Goal: Task Accomplishment & Management: Use online tool/utility

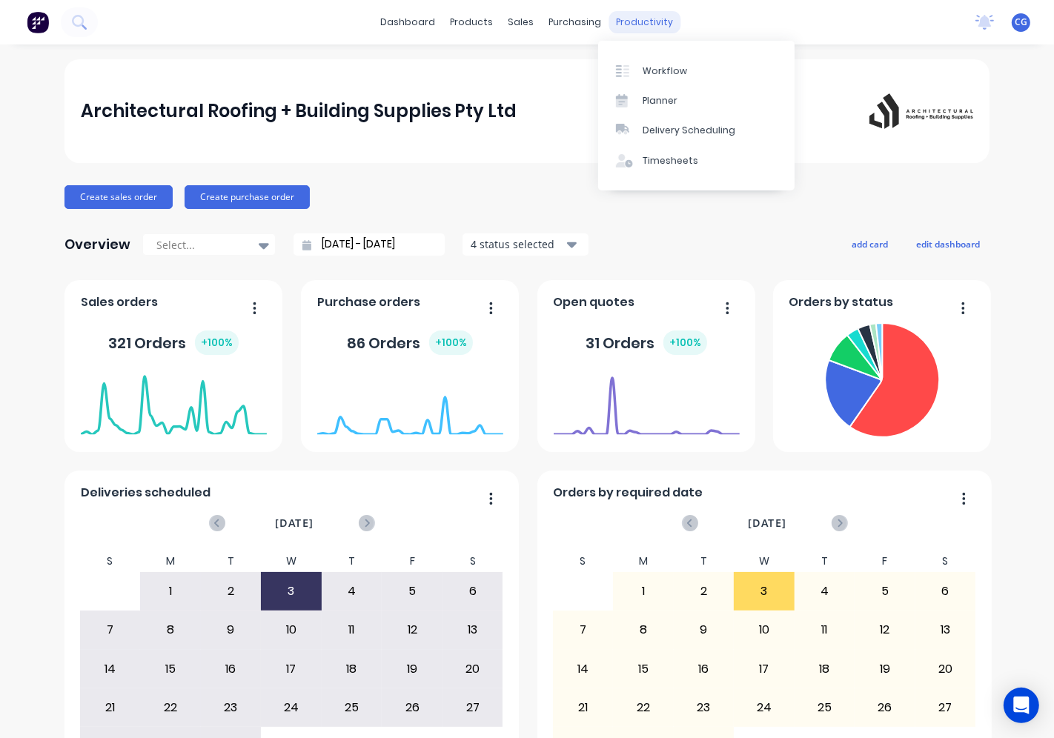
click at [626, 31] on div "productivity" at bounding box center [645, 22] width 72 height 22
click at [628, 22] on div "productivity" at bounding box center [645, 22] width 72 height 22
click at [650, 78] on link "Workflow" at bounding box center [696, 71] width 196 height 30
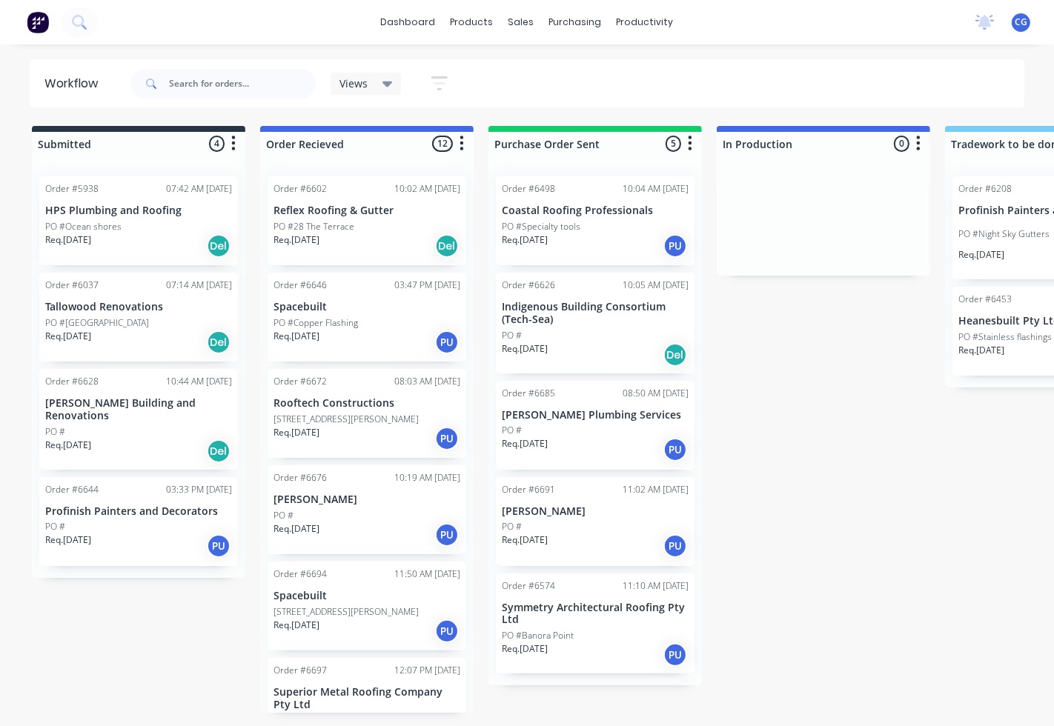
click at [365, 425] on p "[STREET_ADDRESS][PERSON_NAME]" at bounding box center [345, 419] width 145 height 13
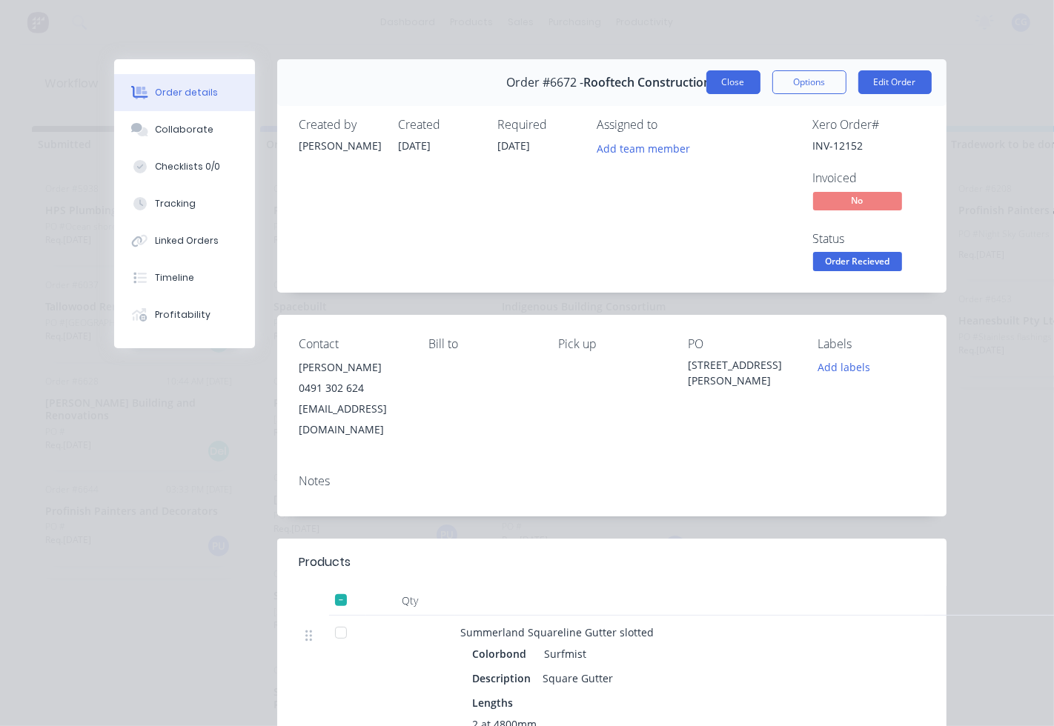
click at [712, 81] on button "Close" at bounding box center [733, 82] width 54 height 24
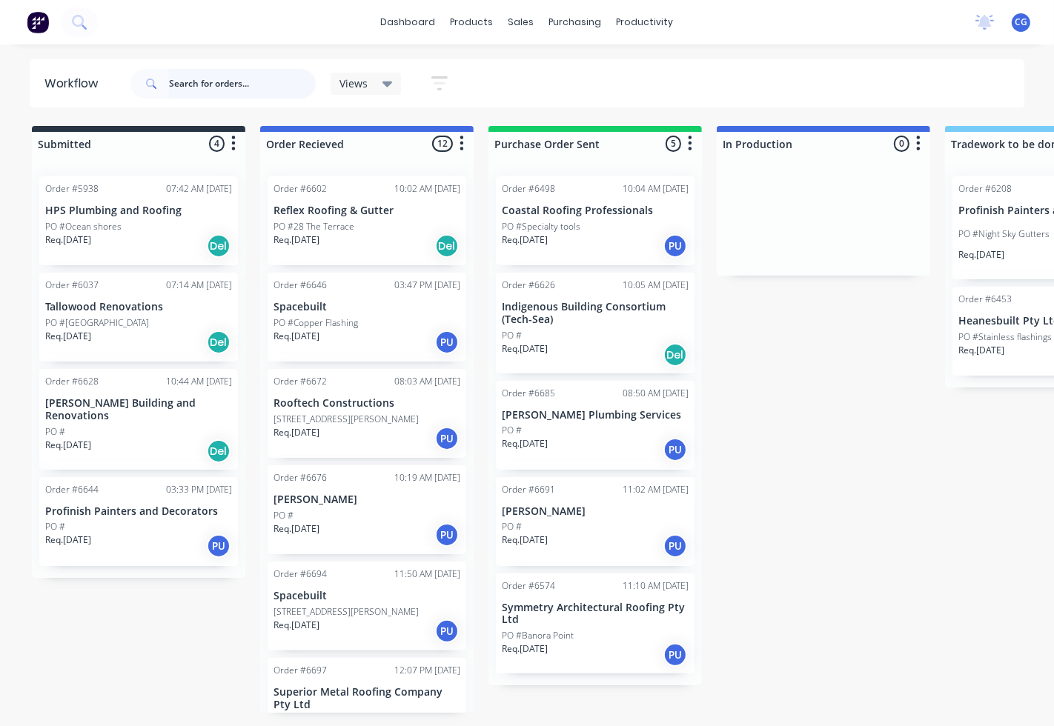
click at [270, 79] on input "text" at bounding box center [242, 84] width 147 height 30
type input "rooftech"
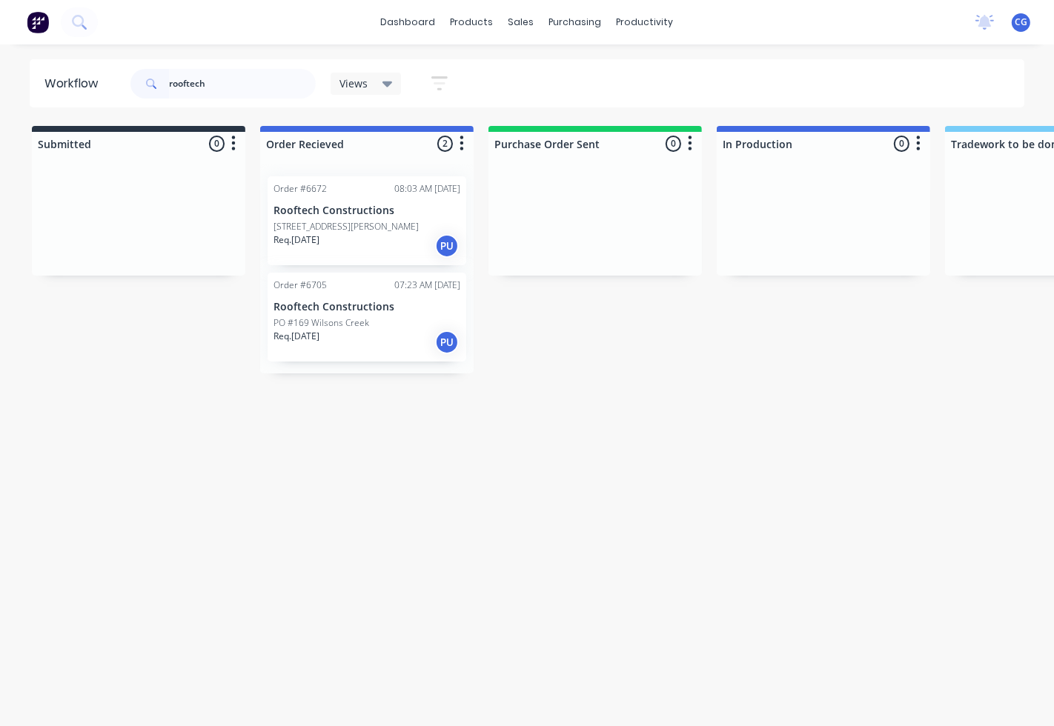
click at [367, 322] on div "PO #169 Wilsons Creek" at bounding box center [366, 322] width 187 height 13
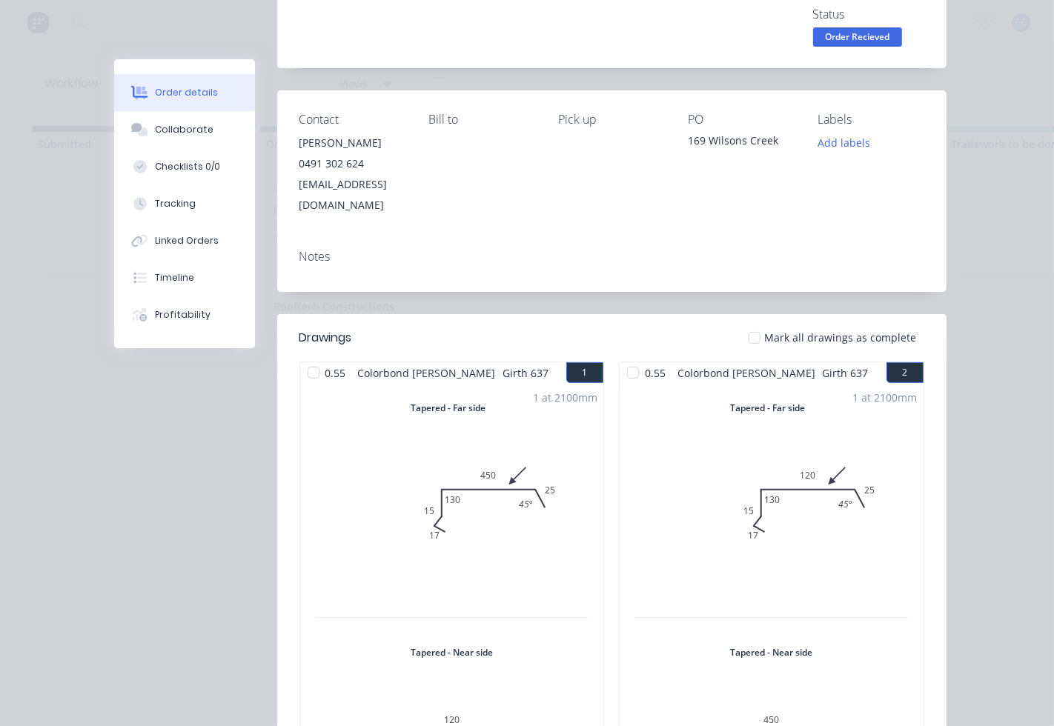
scroll to position [87, 0]
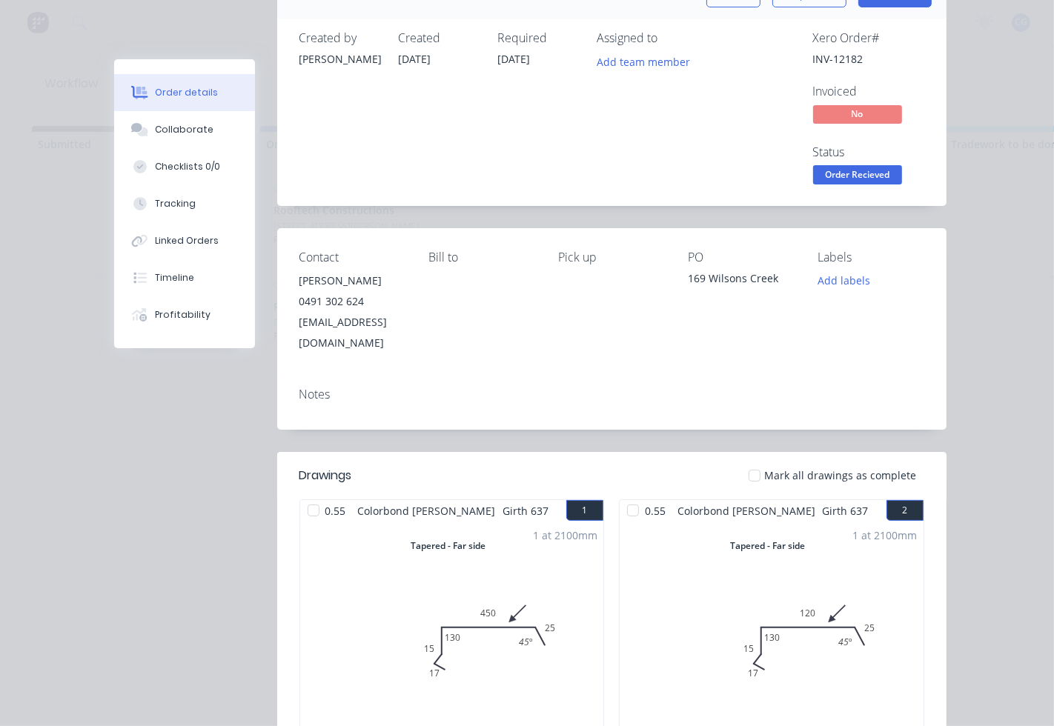
click at [753, 461] on div at bounding box center [754, 476] width 30 height 30
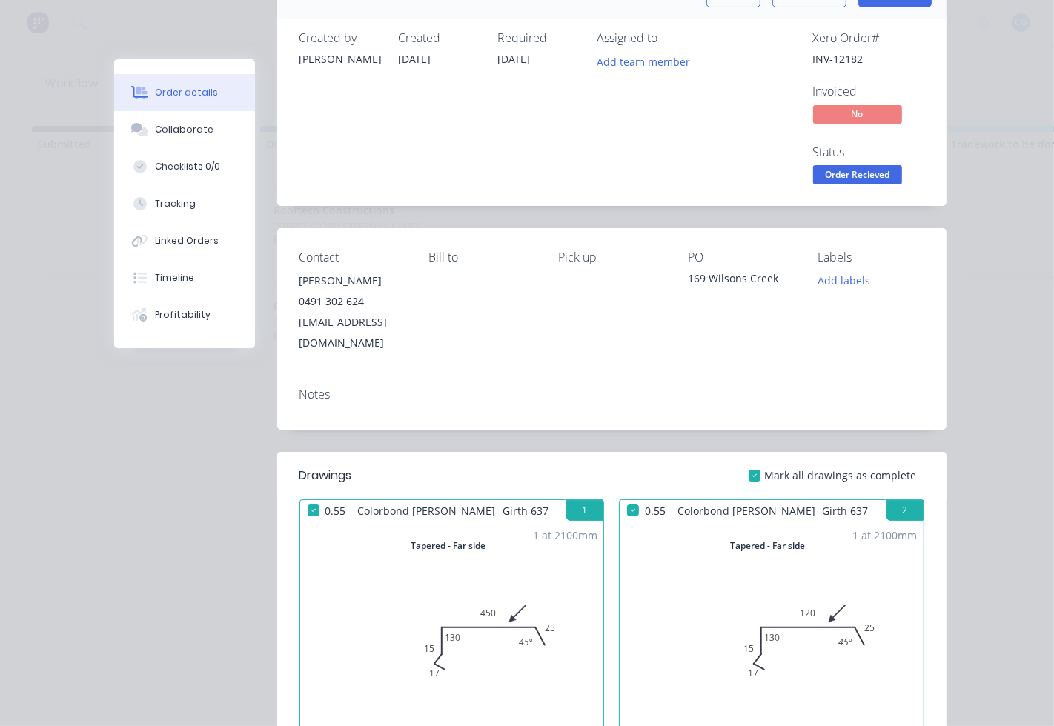
click at [835, 166] on span "Order Recieved" at bounding box center [857, 174] width 89 height 19
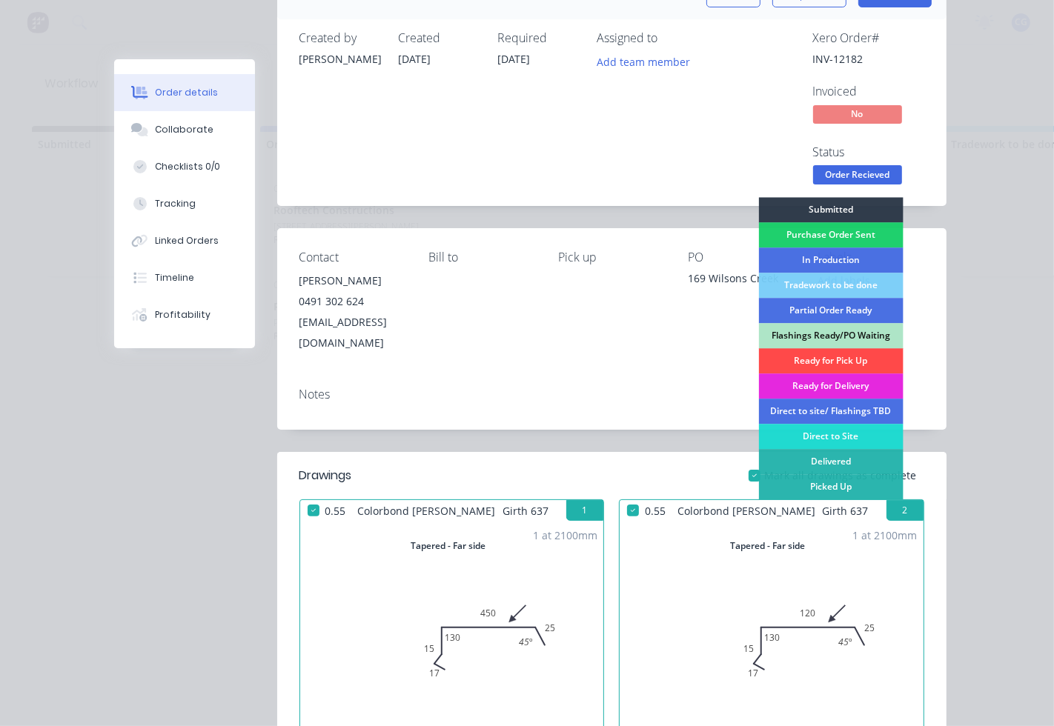
click at [796, 358] on div "Ready for Pick Up" at bounding box center [830, 360] width 144 height 25
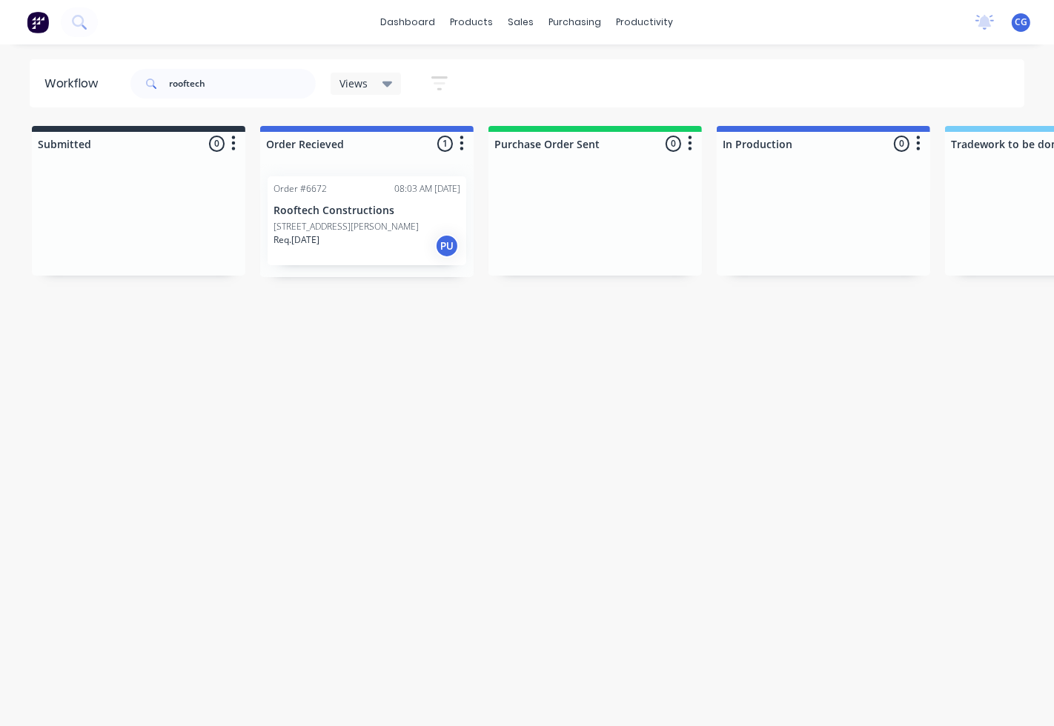
click at [368, 231] on p "[STREET_ADDRESS][PERSON_NAME]" at bounding box center [345, 226] width 145 height 13
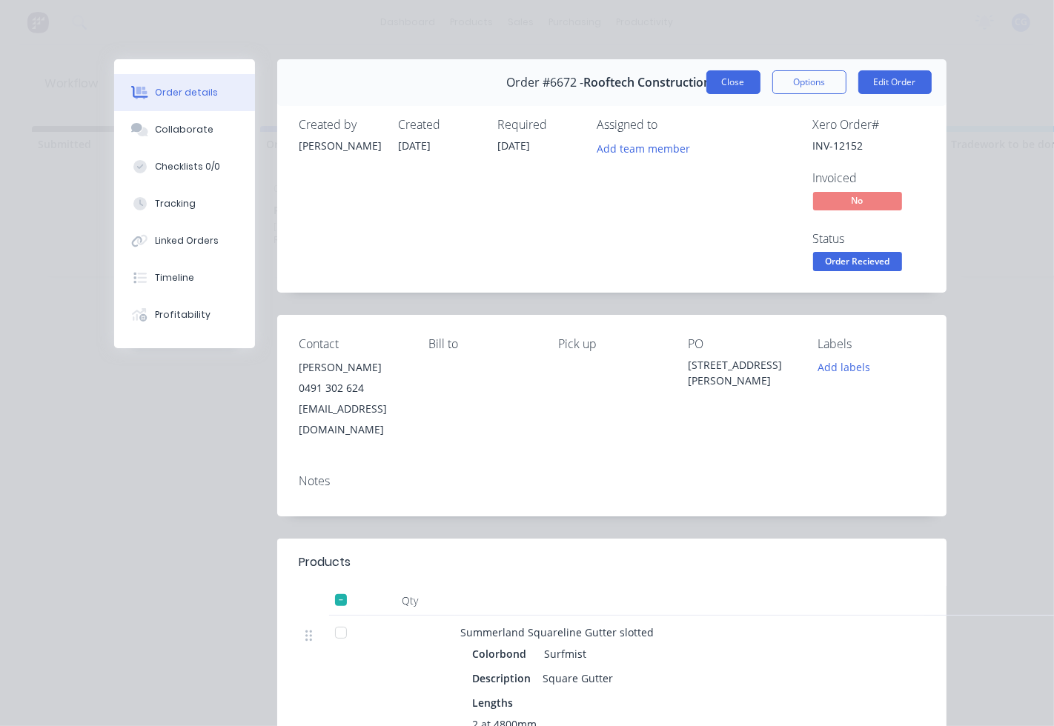
click at [721, 74] on button "Close" at bounding box center [733, 82] width 54 height 24
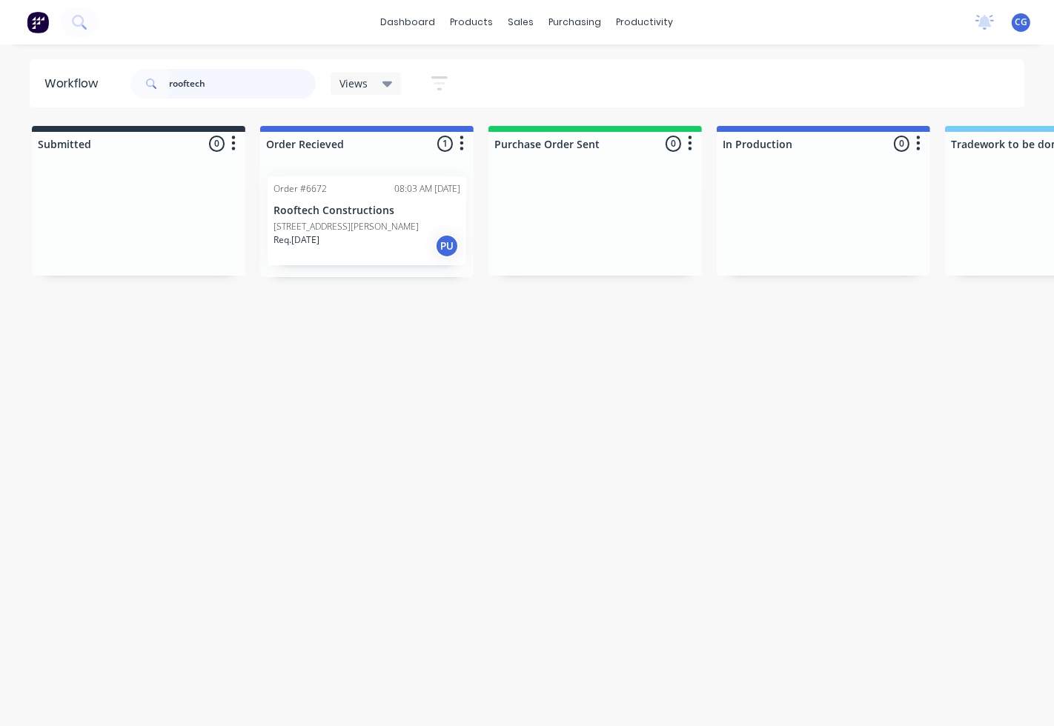
drag, startPoint x: 243, startPoint y: 87, endPoint x: 142, endPoint y: 87, distance: 100.8
click at [142, 87] on div "rooftech" at bounding box center [222, 84] width 185 height 30
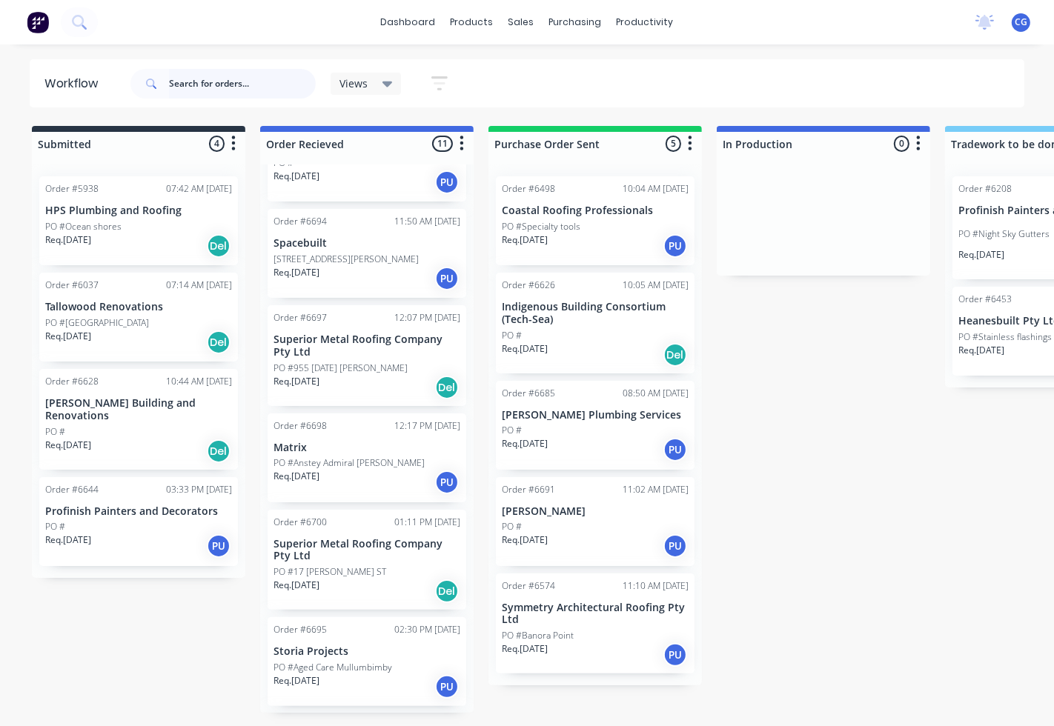
scroll to position [0, 0]
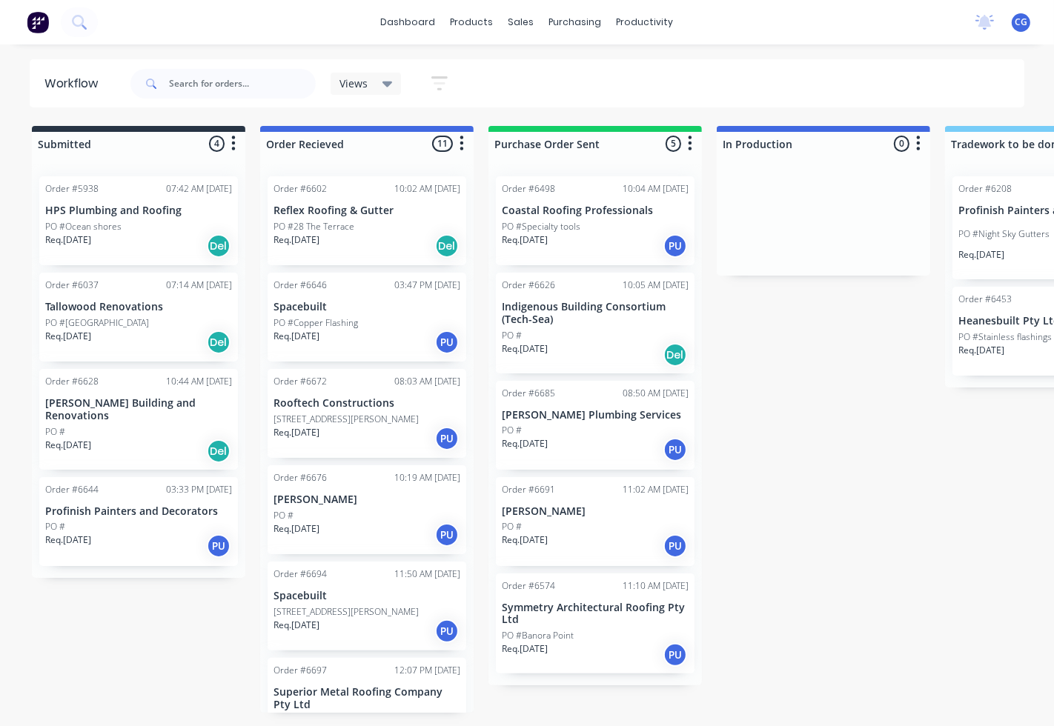
drag, startPoint x: 799, startPoint y: 407, endPoint x: 727, endPoint y: 378, distance: 77.7
click at [250, 79] on input "text" at bounding box center [242, 84] width 147 height 30
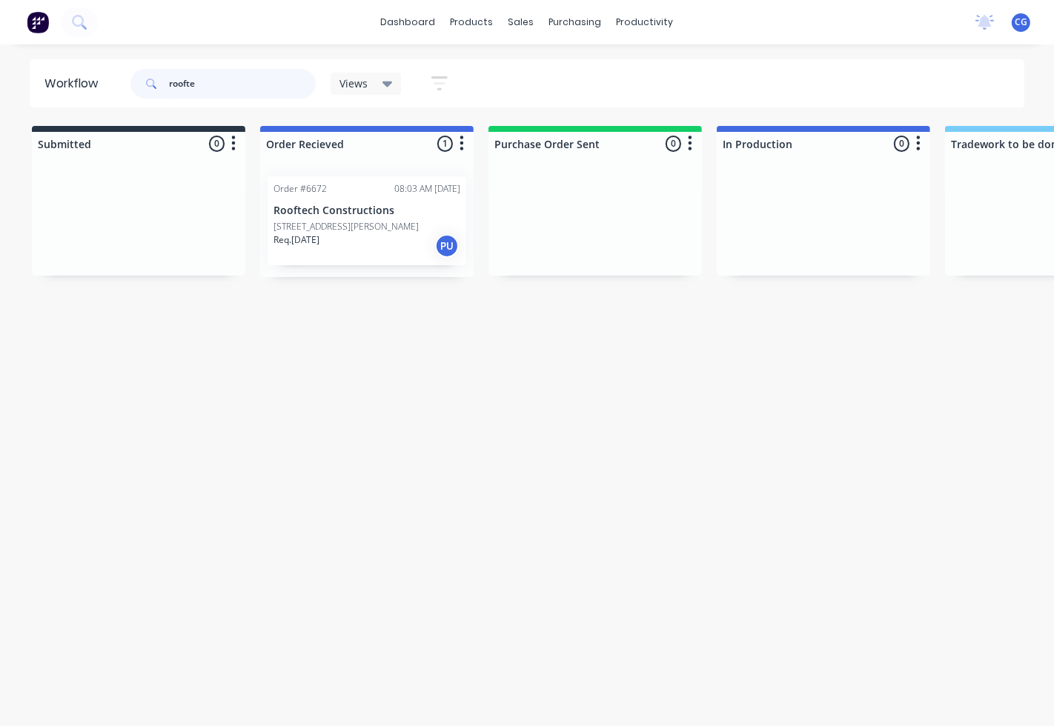
type input "roofte"
click at [347, 218] on div "Order #6672 08:03 AM [DATE] Rooftech Constructions [GEOGRAPHIC_DATA][STREET_ADD…" at bounding box center [366, 220] width 199 height 89
